Goal: Information Seeking & Learning: Find contact information

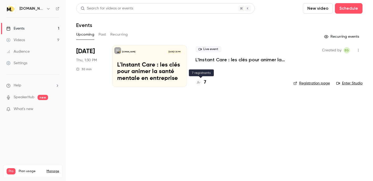
click at [202, 82] on div "7" at bounding box center [200, 82] width 11 height 7
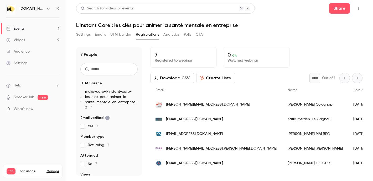
click at [37, 30] on link "Events 1" at bounding box center [33, 29] width 66 height 12
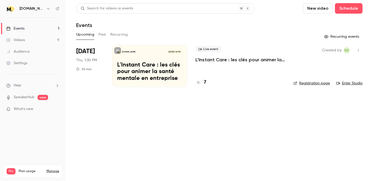
click at [104, 35] on button "Past" at bounding box center [102, 34] width 8 height 8
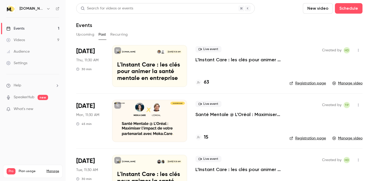
click at [255, 62] on p "L'Instant Care : les clés pour animer la santé mentale en entreprise" at bounding box center [238, 60] width 86 height 6
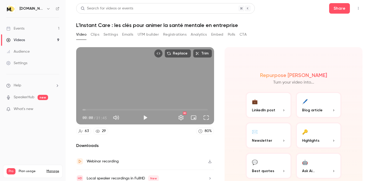
scroll to position [3, 0]
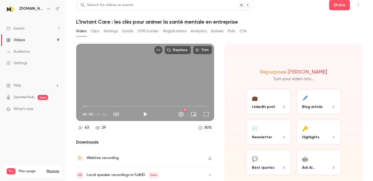
click at [230, 29] on button "Polls" at bounding box center [232, 31] width 8 height 8
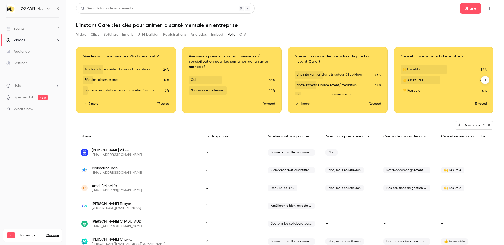
click at [94, 103] on button "7 more" at bounding box center [120, 104] width 75 height 5
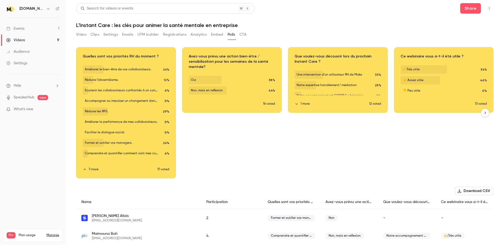
click at [234, 111] on div "Download image" at bounding box center [232, 80] width 99 height 65
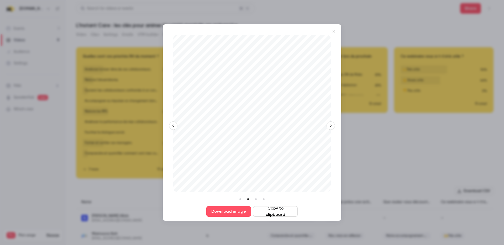
click at [373, 169] on div at bounding box center [252, 122] width 504 height 245
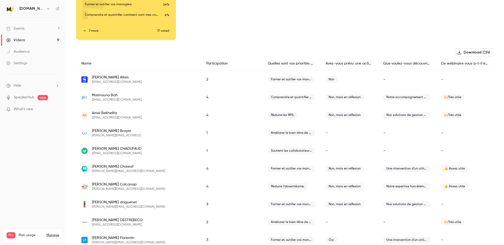
scroll to position [140, 0]
click at [286, 117] on div "Réduire les RPS." at bounding box center [292, 114] width 58 height 18
click at [285, 149] on span "Soutenir les collaborateurs confrontés à un contexte spécifique." at bounding box center [291, 150] width 47 height 6
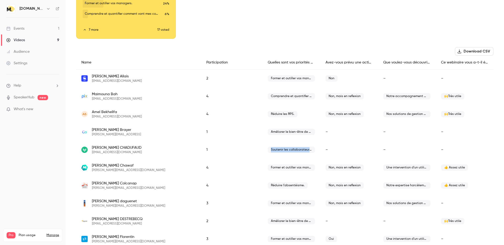
click at [285, 149] on span "Soutenir les collaborateurs confrontés à un contexte spécifique." at bounding box center [291, 150] width 47 height 6
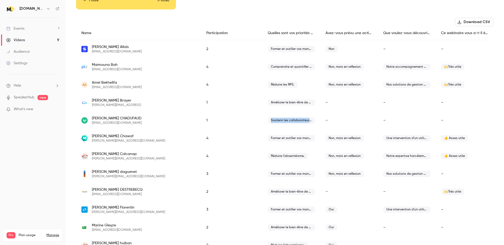
scroll to position [175, 0]
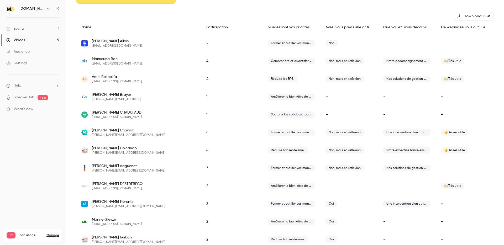
click at [285, 149] on span "Réduire l’absentéisme." at bounding box center [288, 150] width 40 height 6
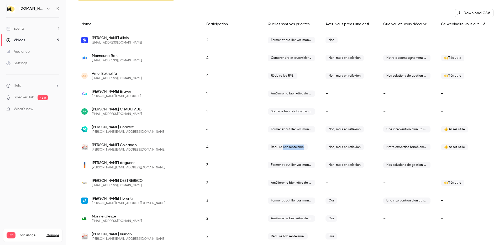
scroll to position [180, 0]
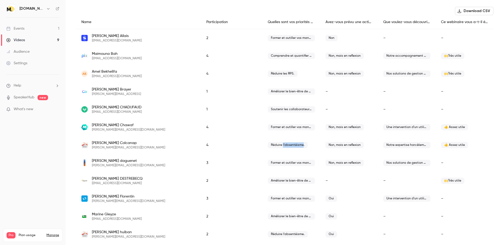
click at [347, 20] on div "Avez-vous prévu une action bien-être / sensibilisation pour les semaines de la …" at bounding box center [349, 22] width 58 height 14
click at [372, 24] on div "Avez-vous prévu une action bien-être / sensibilisation pour les semaines de la …" at bounding box center [349, 22] width 58 height 14
click at [372, 23] on div "Avez-vous prévu une action bien-être / sensibilisation pour les semaines de la …" at bounding box center [349, 22] width 58 height 14
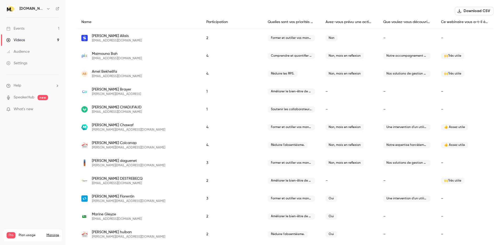
click at [372, 23] on div "Avez-vous prévu une action bien-être / sensibilisation pour les semaines de la …" at bounding box center [349, 22] width 58 height 14
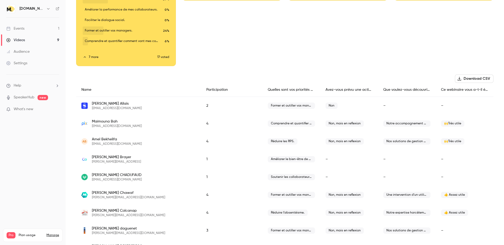
scroll to position [0, 0]
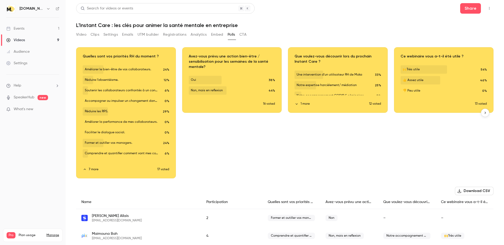
click at [225, 57] on div "Download image" at bounding box center [232, 80] width 99 height 65
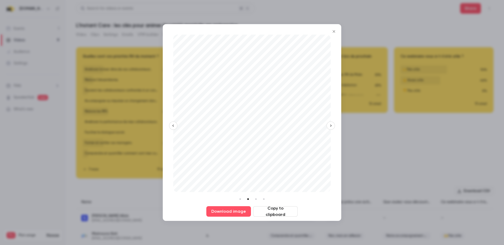
click at [270, 181] on button "Copy to clipboard" at bounding box center [275, 211] width 45 height 11
click at [334, 33] on icon "Close" at bounding box center [334, 31] width 6 height 4
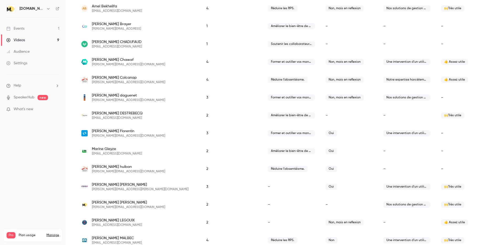
scroll to position [242, 0]
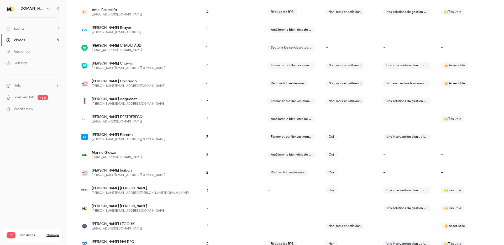
click at [84, 82] on img "christelle.colcanap@cmb.fr" at bounding box center [84, 83] width 6 height 6
click at [98, 82] on span "[PERSON_NAME]" at bounding box center [128, 81] width 73 height 5
click at [98, 85] on span "[PERSON_NAME][EMAIL_ADDRESS][DOMAIN_NAME]" at bounding box center [128, 86] width 73 height 4
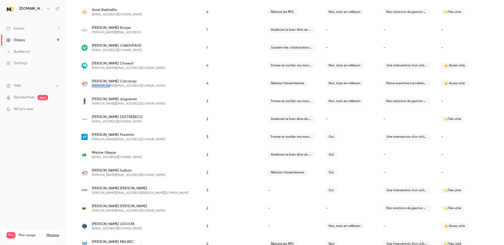
click at [98, 85] on span "[PERSON_NAME][EMAIL_ADDRESS][DOMAIN_NAME]" at bounding box center [128, 86] width 73 height 4
click at [102, 85] on span "[PERSON_NAME][EMAIL_ADDRESS][DOMAIN_NAME]" at bounding box center [128, 86] width 73 height 4
drag, startPoint x: 118, startPoint y: 86, endPoint x: 92, endPoint y: 86, distance: 26.0
click at [92, 86] on span "[PERSON_NAME][EMAIL_ADDRESS][DOMAIN_NAME]" at bounding box center [128, 86] width 73 height 4
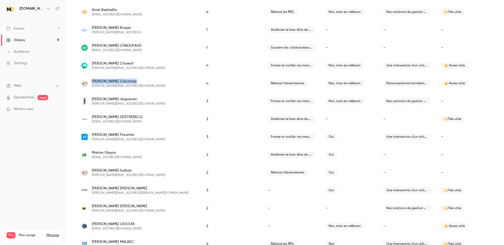
drag, startPoint x: 92, startPoint y: 81, endPoint x: 126, endPoint y: 81, distance: 33.9
click at [126, 81] on span "[PERSON_NAME]" at bounding box center [128, 81] width 73 height 5
copy span "[PERSON_NAME]"
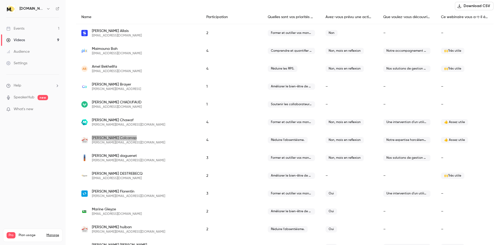
scroll to position [185, 0]
